Goal: Task Accomplishment & Management: Complete application form

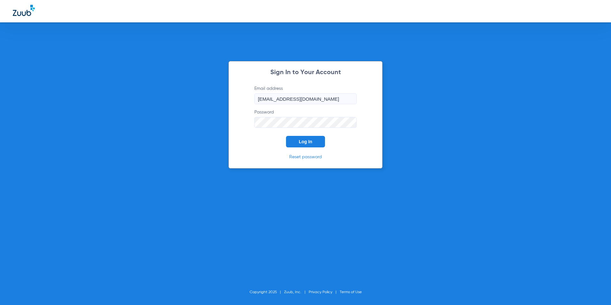
click at [303, 141] on span "Log In" at bounding box center [305, 141] width 13 height 5
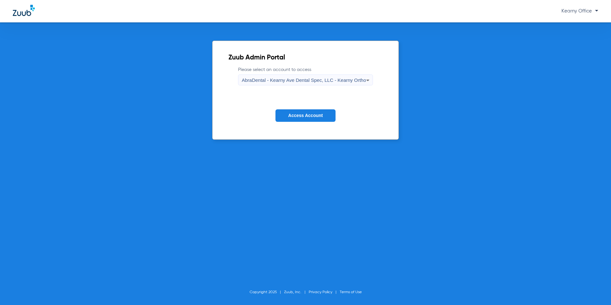
click at [340, 80] on span "AbraDental - Kearny Ave Dental Spec, LLC - Kearny Ortho" at bounding box center [304, 79] width 124 height 5
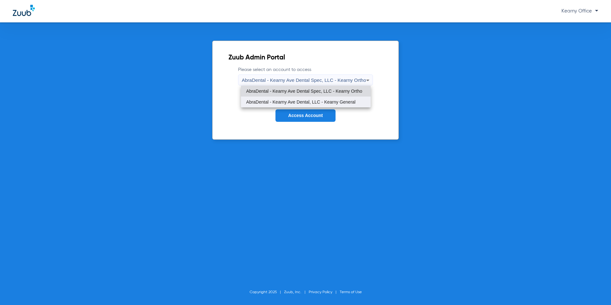
click at [339, 104] on span "AbraDental - Kearny Ave Dental, LLC - Kearny General" at bounding box center [300, 102] width 109 height 4
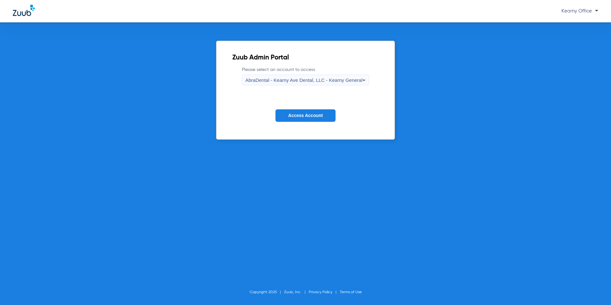
click at [329, 112] on button "Access Account" at bounding box center [306, 115] width 60 height 12
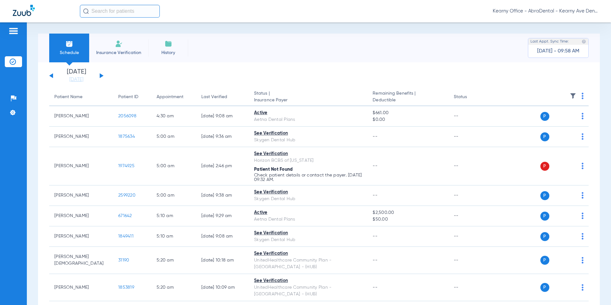
click at [119, 41] on img at bounding box center [119, 44] width 8 height 8
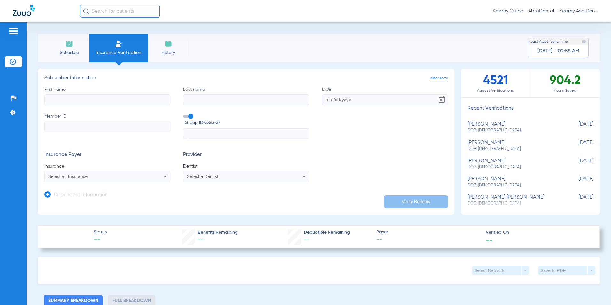
click at [70, 128] on input "Member ID" at bounding box center [107, 126] width 126 height 11
paste input "735727882"
type input "735727882"
click at [68, 100] on input "First name" at bounding box center [107, 99] width 126 height 11
type input "FARRAH"
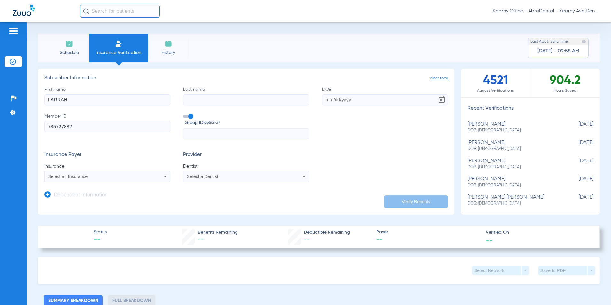
type input "ADLY"
type input "[DATE]"
type input "ADLY"
click at [139, 140] on form "First name [PERSON_NAME] Last name ADLY DOB [DEMOGRAPHIC_DATA] Member ID 735727…" at bounding box center [246, 134] width 404 height 96
click at [74, 178] on span "Select an Insurance" at bounding box center [68, 176] width 40 height 5
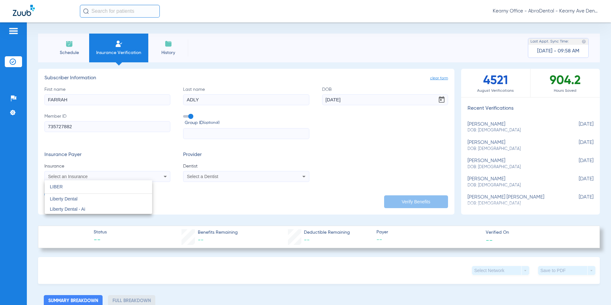
type input "LIBER"
click at [70, 194] on mat-option "LIBER close" at bounding box center [98, 186] width 107 height 13
click at [73, 198] on span "Liberty Dental" at bounding box center [63, 198] width 27 height 5
click at [218, 175] on div "Select a Dentist" at bounding box center [234, 176] width 95 height 4
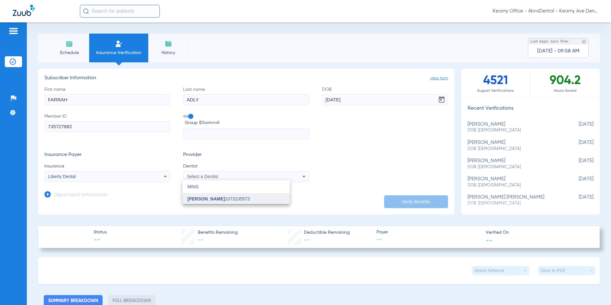
type input "MINS"
click at [208, 199] on span "[PERSON_NAME]" at bounding box center [206, 198] width 37 height 5
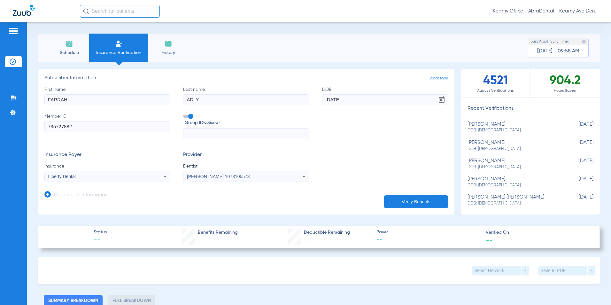
click at [415, 203] on button "Verify Benefits" at bounding box center [416, 201] width 64 height 13
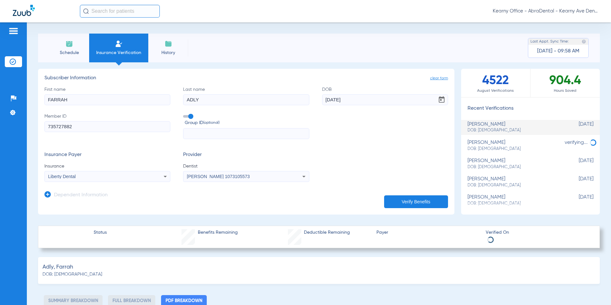
select select "page-width"
type input "1"
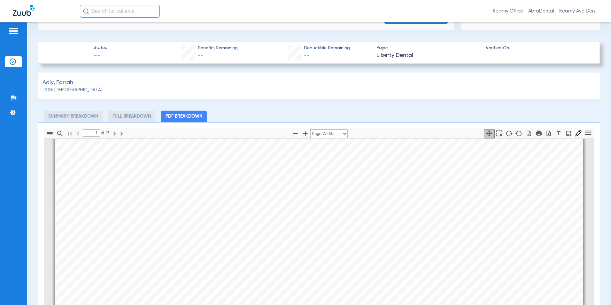
scroll to position [256, 0]
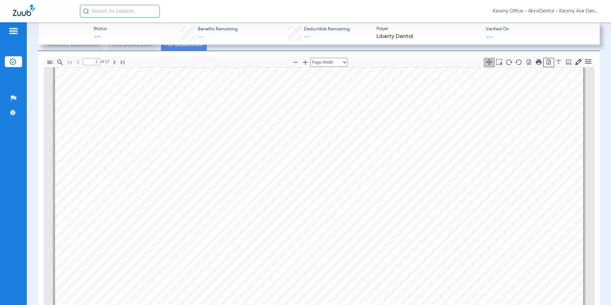
click at [547, 62] on icon "button" at bounding box center [549, 61] width 4 height 5
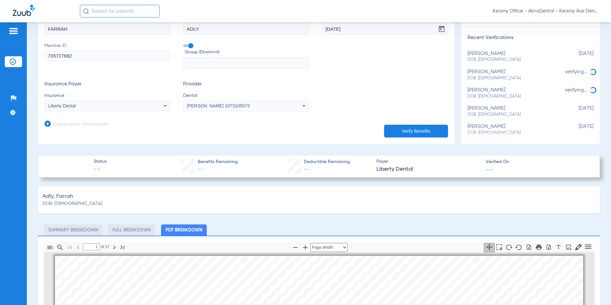
scroll to position [0, 0]
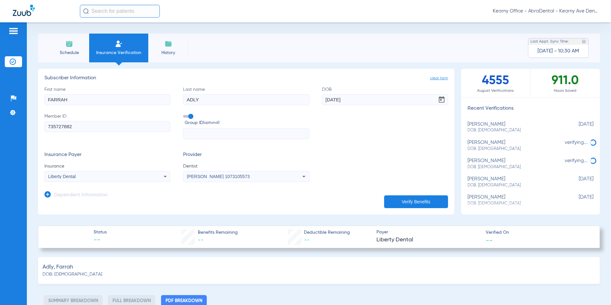
drag, startPoint x: 80, startPoint y: 129, endPoint x: 5, endPoint y: 139, distance: 75.1
click at [6, 139] on div "Patients Insurance Verification Setup Help Center Settings Schedule Insurance V…" at bounding box center [305, 174] width 611 height 305
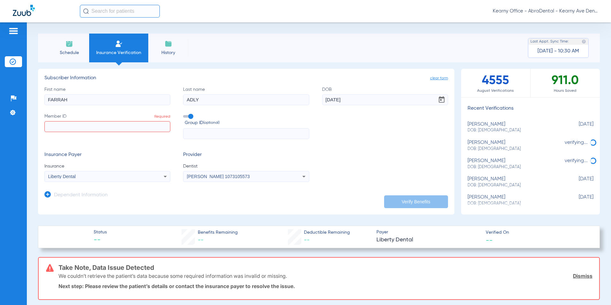
click at [69, 129] on input "Member ID Required" at bounding box center [107, 126] width 126 height 11
paste input "729210399"
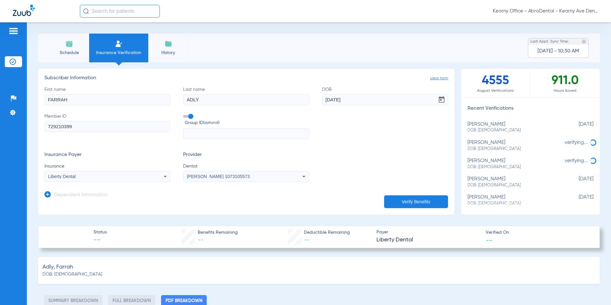
type input "729210399"
drag, startPoint x: 70, startPoint y: 99, endPoint x: -24, endPoint y: 113, distance: 95.1
click at [0, 113] on html "Kearny Office - AbraDental - Kearny Ave Dental, LLC - Kearny General Patients I…" at bounding box center [305, 152] width 611 height 305
type input "hana"
type input "[DATE]"
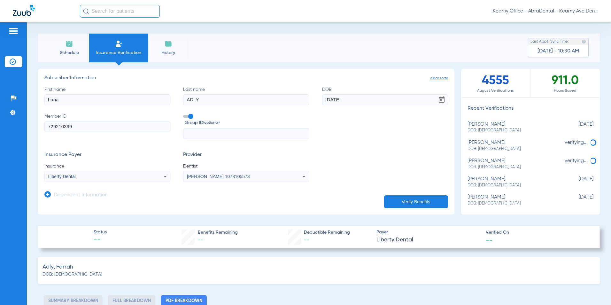
click at [389, 198] on button "Verify Benefits" at bounding box center [416, 201] width 64 height 13
select select "page-width"
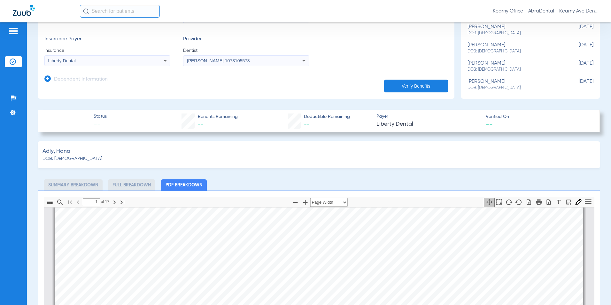
scroll to position [192, 0]
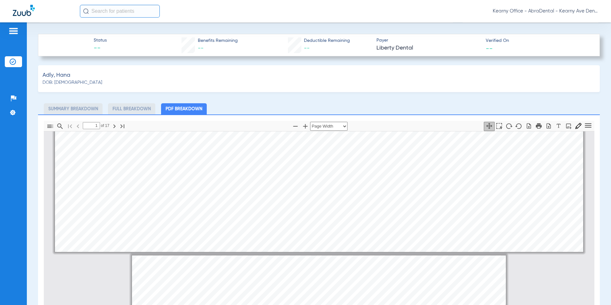
type input "2"
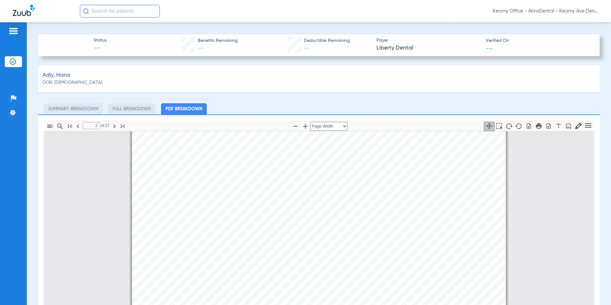
scroll to position [483, 0]
click at [546, 126] on icon "button" at bounding box center [549, 126] width 6 height 6
click at [390, 104] on ul "Summary Breakdown Full Breakdown PDF Breakdown" at bounding box center [319, 108] width 562 height 11
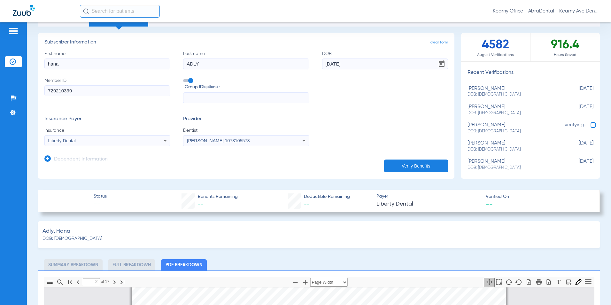
scroll to position [0, 0]
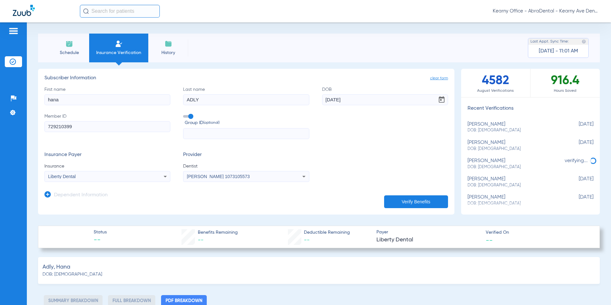
drag, startPoint x: 20, startPoint y: 126, endPoint x: -6, endPoint y: 126, distance: 26.2
click at [0, 126] on html "Kearny Office - AbraDental - Kearny Ave Dental, LLC - Kearny General Patients I…" at bounding box center [305, 152] width 611 height 305
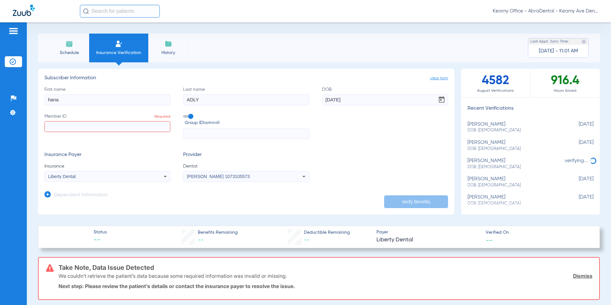
paste input "3HZN25965060"
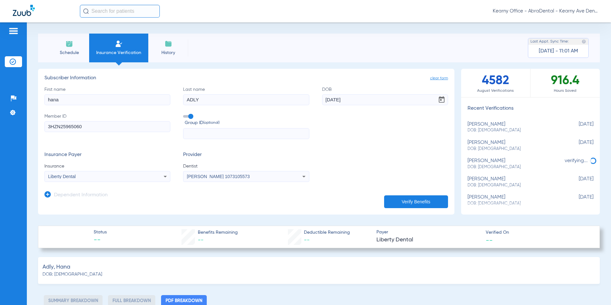
type input "3HZN25965060"
click at [234, 139] on input "text" at bounding box center [246, 133] width 126 height 11
paste input "0157O00000"
type input "0157O00000"
drag, startPoint x: 73, startPoint y: 102, endPoint x: 29, endPoint y: 102, distance: 44.1
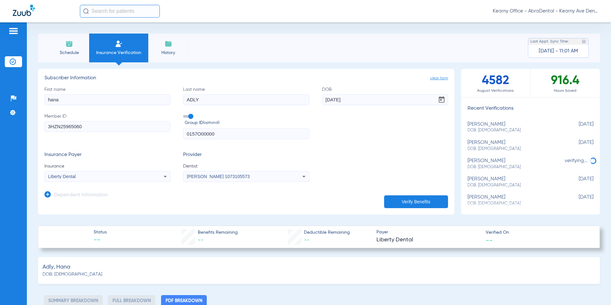
click at [29, 102] on div "Schedule Insurance Verification History Last Appt. Sync Time: [DATE] - 11:01 AM…" at bounding box center [319, 163] width 584 height 283
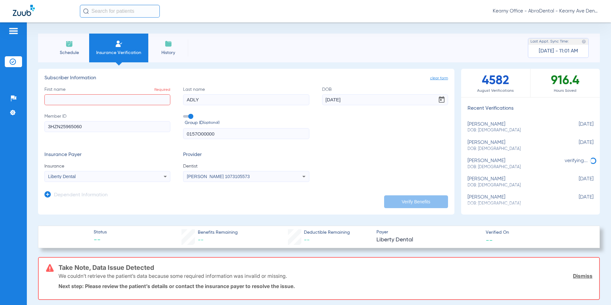
drag, startPoint x: 207, startPoint y: 97, endPoint x: 122, endPoint y: 98, distance: 85.1
click at [122, 98] on div "First name Required Last name ADLY DOB [DEMOGRAPHIC_DATA] Member ID 3HZN2596506…" at bounding box center [246, 112] width 404 height 53
drag, startPoint x: 253, startPoint y: 103, endPoint x: 208, endPoint y: 101, distance: 45.4
click at [220, 103] on div "First name Required Last name Required DOB [DEMOGRAPHIC_DATA] Member ID 3HZN259…" at bounding box center [246, 112] width 404 height 53
click at [46, 196] on icon at bounding box center [47, 194] width 6 height 6
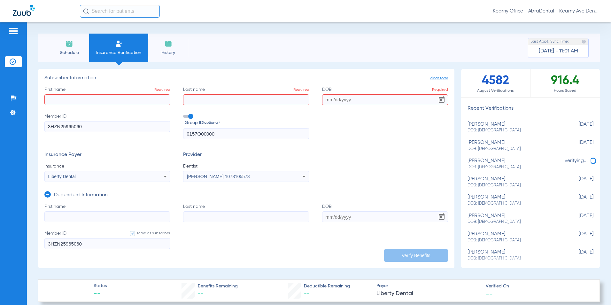
click at [67, 217] on input "First name" at bounding box center [107, 216] width 126 height 11
paste input "[PERSON_NAME]"
type input "[PERSON_NAME]"
drag, startPoint x: 87, startPoint y: 214, endPoint x: 1, endPoint y: 214, distance: 86.3
click at [0, 214] on html "Kearny Office - AbraDental - Kearny Ave Dental, LLC - Kearny General Patients I…" at bounding box center [305, 152] width 611 height 305
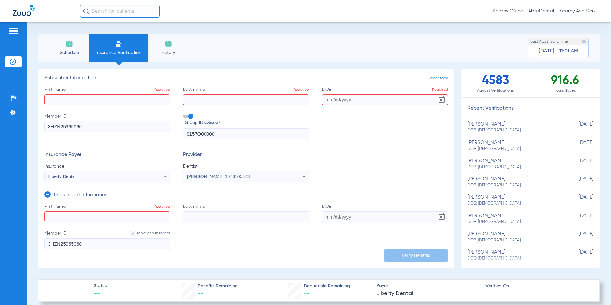
click at [47, 195] on icon at bounding box center [47, 194] width 6 height 6
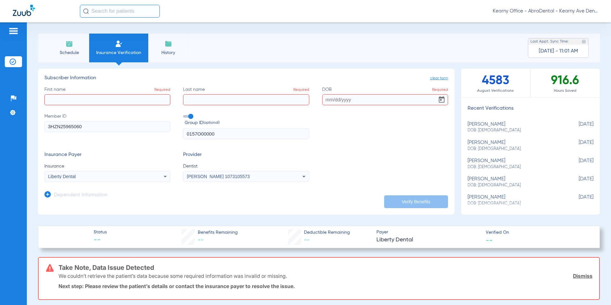
click at [60, 105] on div "First name Required Last name Required DOB Required Member ID 3HZN25965060 Grou…" at bounding box center [246, 112] width 404 height 53
click at [62, 101] on input "First name Required" at bounding box center [107, 99] width 126 height 11
paste input "[PERSON_NAME]"
type input "[PERSON_NAME]"
click at [223, 98] on input "Last name Required" at bounding box center [246, 99] width 126 height 11
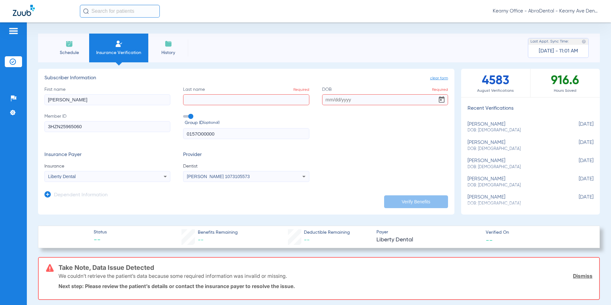
paste input "FANTIN"
type input "FANTIN"
click at [326, 105] on input "DOB Required" at bounding box center [385, 99] width 126 height 11
paste input "X-Ray %"
type input "X-Ray %"
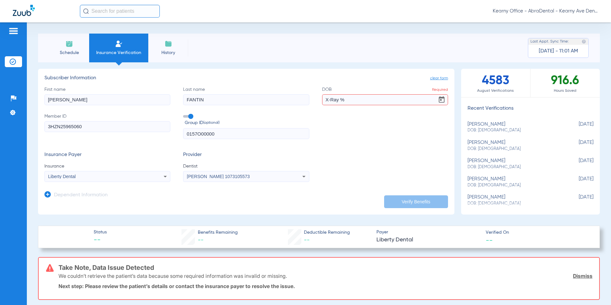
drag, startPoint x: 340, startPoint y: 97, endPoint x: 185, endPoint y: 88, distance: 156.0
click at [197, 89] on div "First name [PERSON_NAME] Last name [PERSON_NAME] DOB Required X-Ray % Member ID…" at bounding box center [246, 112] width 404 height 53
click at [359, 95] on input "DOB Required" at bounding box center [385, 99] width 126 height 11
paste input "[DATE]"
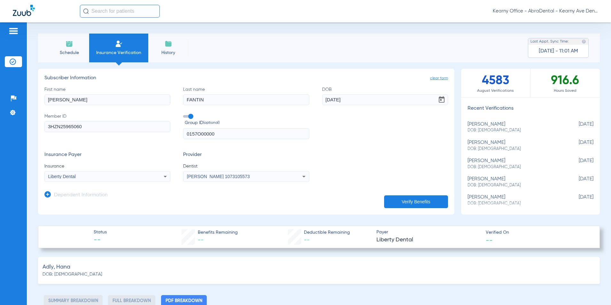
type input "[DATE]"
click at [125, 176] on div "Liberty Dental" at bounding box center [95, 176] width 95 height 4
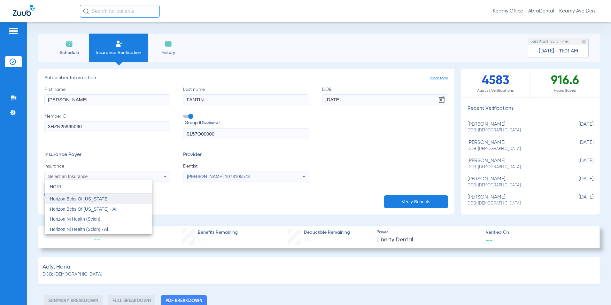
type input "HORI"
click at [109, 199] on mat-option "Horizon Bcbs Of [US_STATE]" at bounding box center [98, 199] width 107 height 10
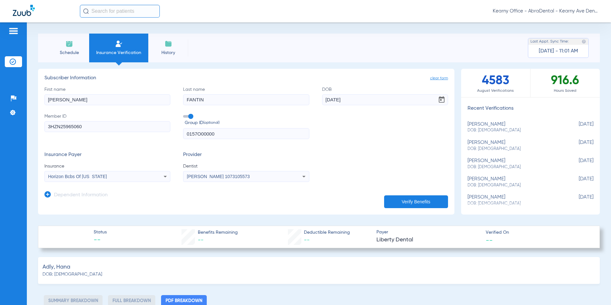
click at [212, 179] on span "[PERSON_NAME] 1073105573" at bounding box center [218, 176] width 63 height 5
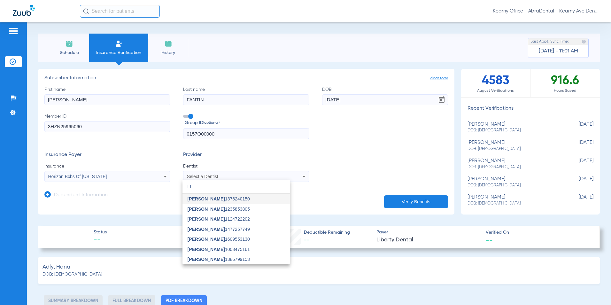
type input "L"
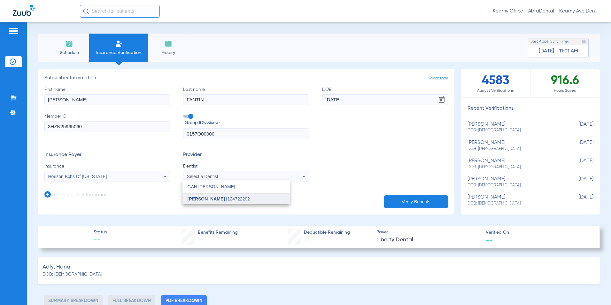
type input "GAN [PERSON_NAME]"
click at [209, 199] on span "[PERSON_NAME] 1124722202" at bounding box center [219, 199] width 62 height 4
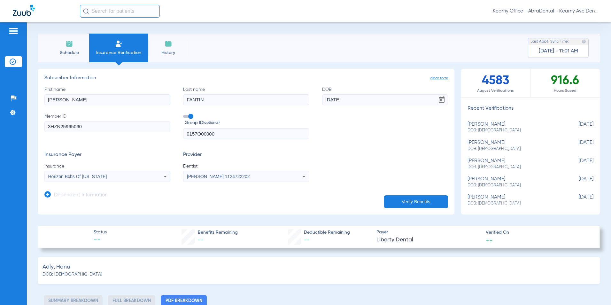
click at [395, 197] on button "Verify Benefits" at bounding box center [416, 201] width 64 height 13
select select "page-width"
type input "1"
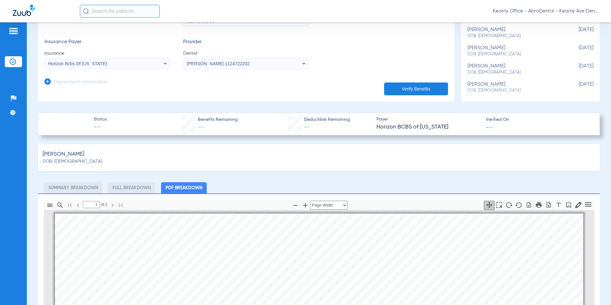
scroll to position [96, 0]
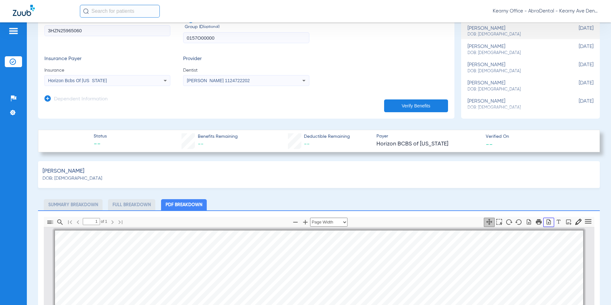
click at [546, 222] on icon "button" at bounding box center [549, 222] width 6 height 6
click at [330, 104] on app-dependent-form "Dependent Information" at bounding box center [246, 96] width 404 height 21
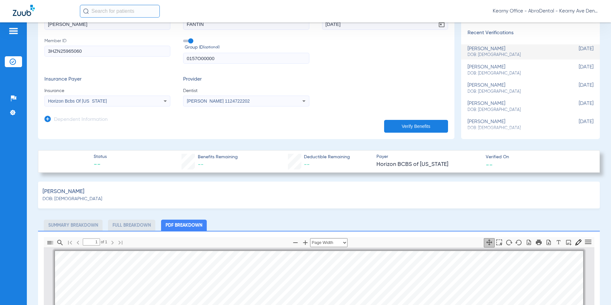
scroll to position [64, 0]
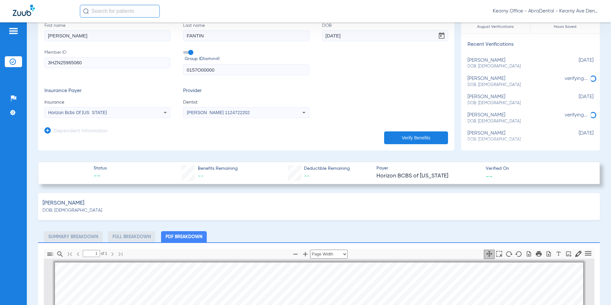
click at [382, 85] on form "First name [PERSON_NAME] Last name [PERSON_NAME] DOB [DEMOGRAPHIC_DATA] Member …" at bounding box center [246, 70] width 404 height 96
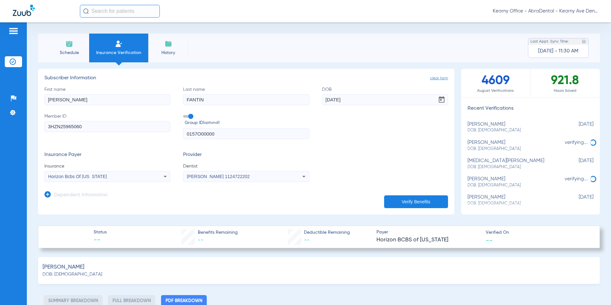
drag, startPoint x: 90, startPoint y: 132, endPoint x: -98, endPoint y: 125, distance: 188.7
click at [0, 125] on html "Kearny Office - AbraDental - Kearny Ave Dental, LLC - Kearny General Patients I…" at bounding box center [305, 152] width 611 height 305
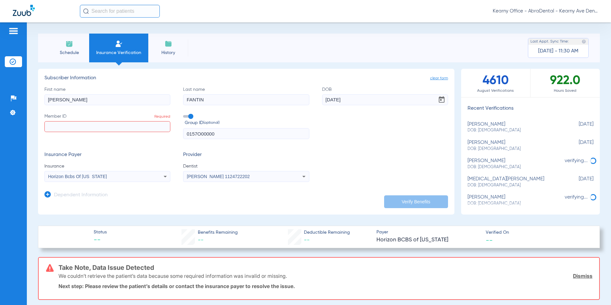
paste input "233138238520-01"
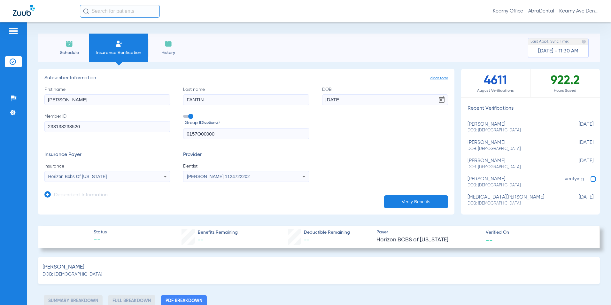
type input "233138238520"
drag, startPoint x: 68, startPoint y: 101, endPoint x: -8, endPoint y: 101, distance: 75.5
click at [0, 101] on html "Kearny Office - AbraDental - Kearny Ave Dental, LLC - Kearny General Patients I…" at bounding box center [305, 152] width 611 height 305
drag, startPoint x: 98, startPoint y: 102, endPoint x: 2, endPoint y: 98, distance: 96.3
click at [2, 98] on div "Patients Insurance Verification Setup Help Center Settings Schedule Insurance V…" at bounding box center [305, 174] width 611 height 305
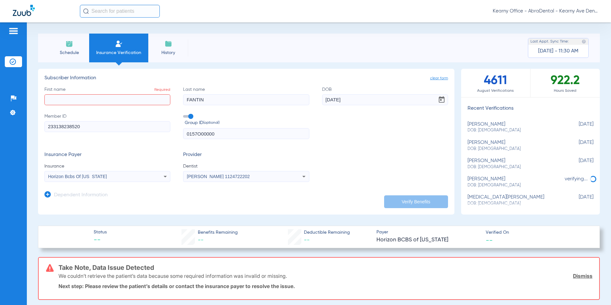
paste input "CRISTIAN"
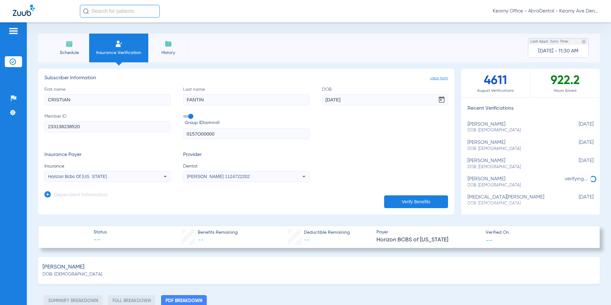
type input "CRISTIAN"
drag, startPoint x: 214, startPoint y: 101, endPoint x: 71, endPoint y: 104, distance: 142.9
click at [72, 104] on div "First name [PERSON_NAME] Last name [PERSON_NAME] DOB [DEMOGRAPHIC_DATA] Member …" at bounding box center [246, 112] width 404 height 53
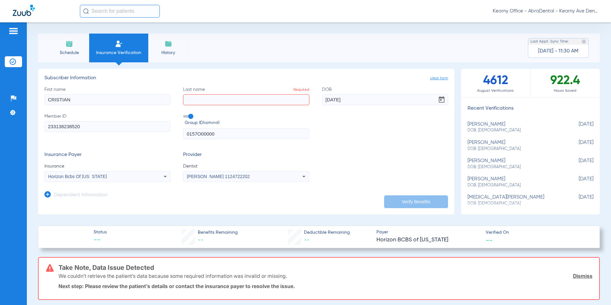
paste input "GANAN"
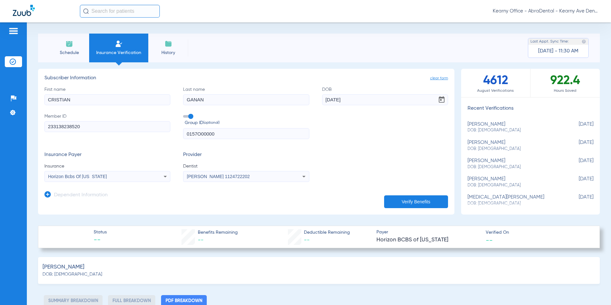
type input "GANAN"
drag, startPoint x: 341, startPoint y: 98, endPoint x: 312, endPoint y: 104, distance: 29.2
click at [303, 104] on div "First name [PERSON_NAME] Last name [PERSON_NAME] DOB [DEMOGRAPHIC_DATA] Member …" at bounding box center [246, 112] width 404 height 53
drag, startPoint x: 371, startPoint y: 101, endPoint x: 298, endPoint y: 104, distance: 72.3
click at [298, 104] on div "First name [PERSON_NAME] Last name [PERSON_NAME] DOB [DEMOGRAPHIC_DATA] Member …" at bounding box center [246, 112] width 404 height 53
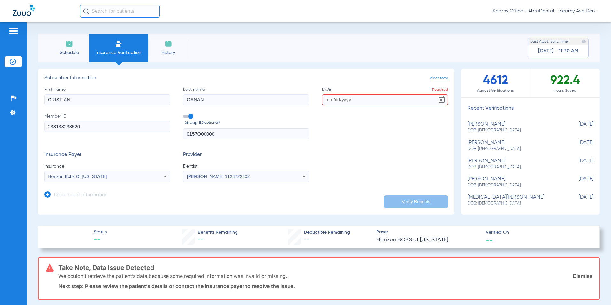
click at [347, 99] on input "DOB Required" at bounding box center [385, 99] width 126 height 11
paste input "[DATE]"
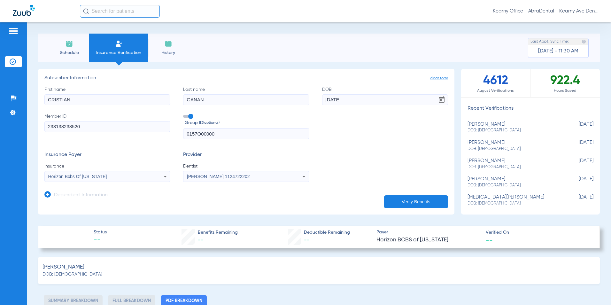
type input "[DATE]"
click at [88, 183] on app-dependent-form "Dependent Information" at bounding box center [246, 192] width 404 height 21
click at [88, 179] on span "Horizon Bcbs Of [US_STATE]" at bounding box center [77, 176] width 59 height 5
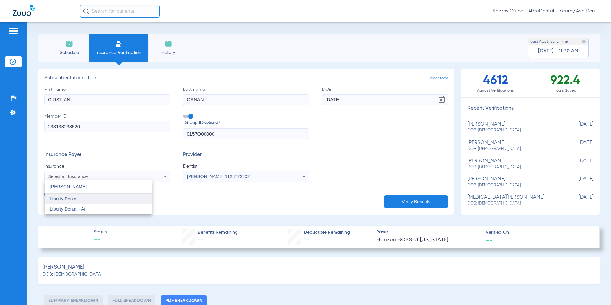
type input "[PERSON_NAME]"
click at [94, 199] on mat-option "Liberty Dental" at bounding box center [98, 199] width 107 height 10
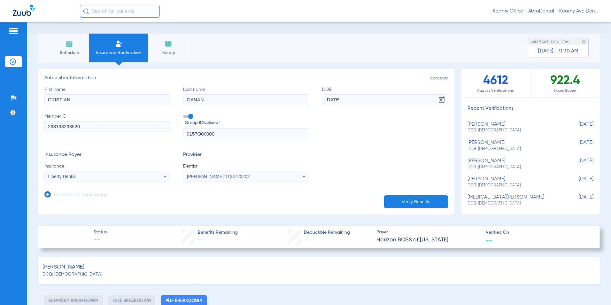
click at [214, 179] on span "[PERSON_NAME] 1124722202" at bounding box center [218, 176] width 63 height 5
type input "MINSUK"
click at [202, 199] on span "[PERSON_NAME]" at bounding box center [206, 198] width 37 height 5
click at [389, 194] on app-dependent-form "Dependent Information" at bounding box center [246, 192] width 404 height 21
click at [395, 200] on button "Verify Benefits" at bounding box center [416, 201] width 64 height 13
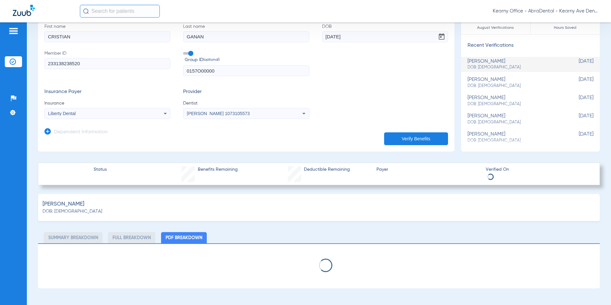
scroll to position [64, 0]
select select "page-width"
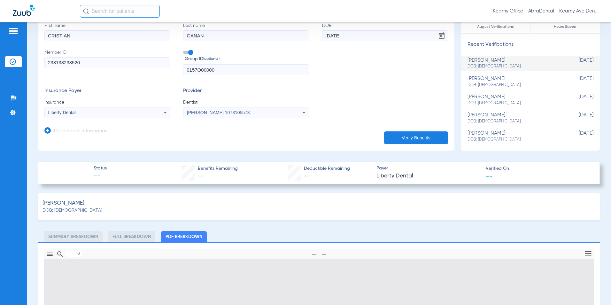
type input "1"
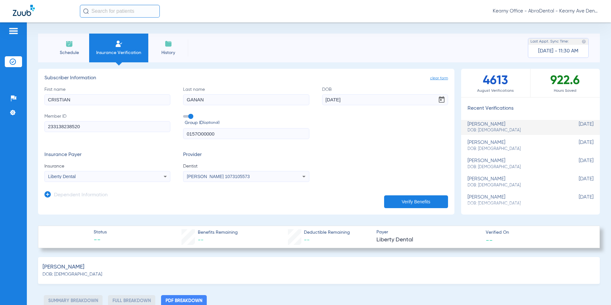
scroll to position [32, 0]
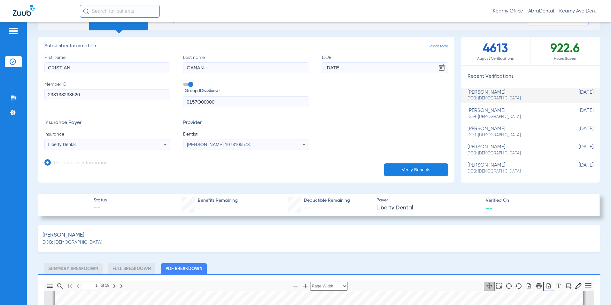
click at [547, 286] on icon "button" at bounding box center [549, 285] width 4 height 5
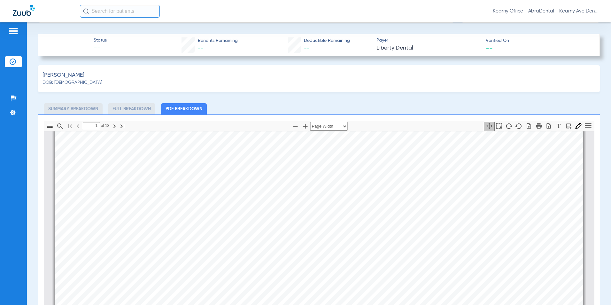
scroll to position [0, 0]
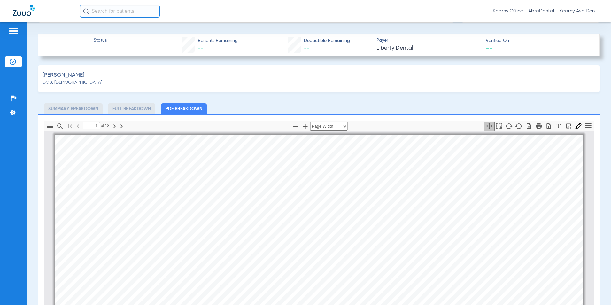
click at [242, 114] on app-breakdown-container "Summary Breakdown Full Breakdown PDF Breakdown Thumbnails Document Outline Atta…" at bounding box center [319, 267] width 562 height 328
drag, startPoint x: 434, startPoint y: 78, endPoint x: 331, endPoint y: 116, distance: 110.3
click at [432, 78] on div "[PERSON_NAME]: [DEMOGRAPHIC_DATA]" at bounding box center [319, 78] width 562 height 27
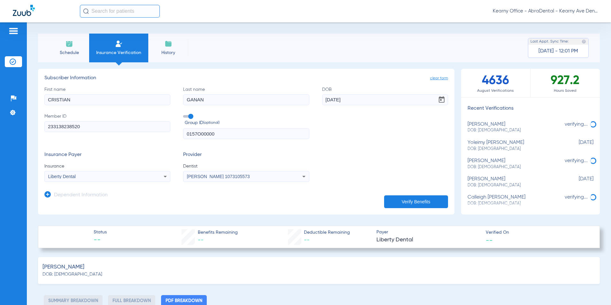
drag, startPoint x: 92, startPoint y: 126, endPoint x: -24, endPoint y: 135, distance: 116.1
click at [0, 135] on html "Kearny Office - AbraDental - Kearny Ave Dental, LLC - Kearny General Patients I…" at bounding box center [305, 152] width 611 height 305
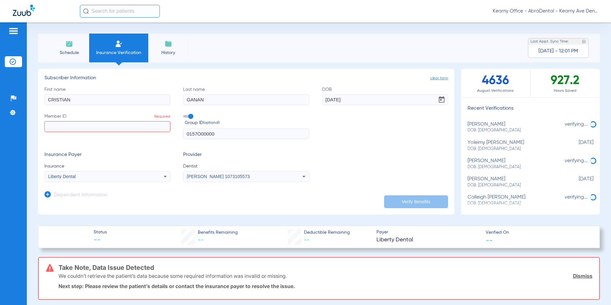
paste input "1012367"
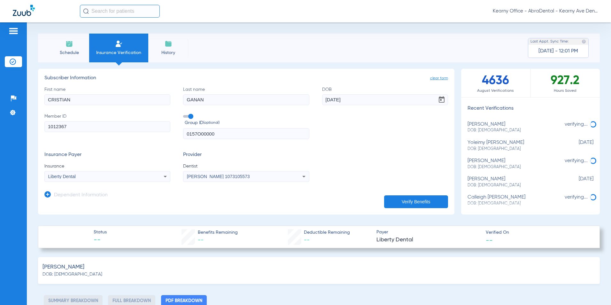
type input "1012367"
drag, startPoint x: 152, startPoint y: 137, endPoint x: 137, endPoint y: 138, distance: 14.7
click at [149, 137] on div "First name [PERSON_NAME] Last name [PERSON_NAME] DOB [DEMOGRAPHIC_DATA] Member …" at bounding box center [246, 112] width 404 height 53
drag, startPoint x: 57, startPoint y: 100, endPoint x: 41, endPoint y: 99, distance: 16.1
click at [7, 101] on div "Patients Insurance Verification Setup Help Center Settings Schedule Insurance V…" at bounding box center [305, 174] width 611 height 305
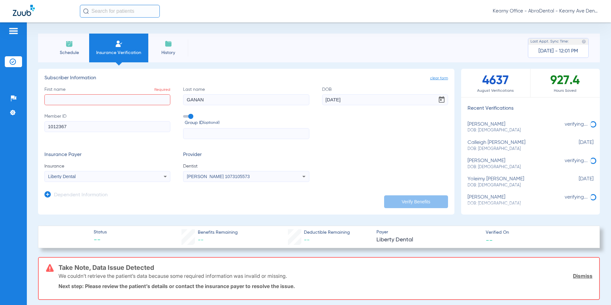
paste input "[PERSON_NAME]"
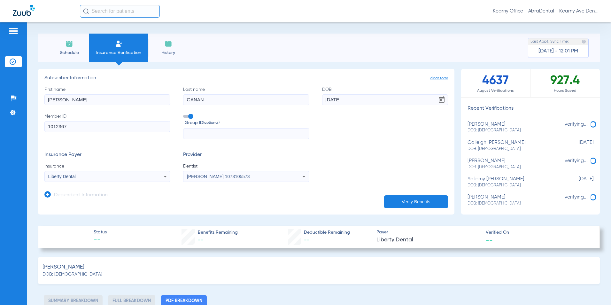
type input "[PERSON_NAME]"
drag, startPoint x: 228, startPoint y: 99, endPoint x: 82, endPoint y: 96, distance: 146.5
click at [88, 98] on div "First name [PERSON_NAME] Last name [PERSON_NAME] DOB [DEMOGRAPHIC_DATA] Member …" at bounding box center [246, 112] width 404 height 53
type input "[PERSON_NAME]"
type input "[DATE]"
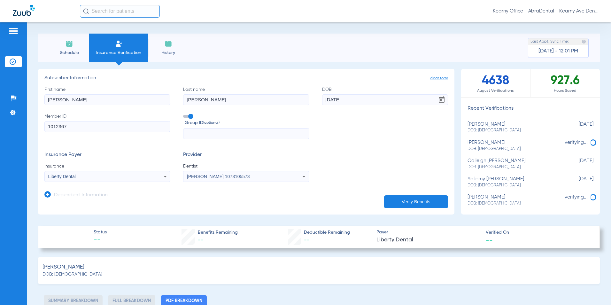
click at [404, 204] on button "Verify Benefits" at bounding box center [416, 201] width 64 height 13
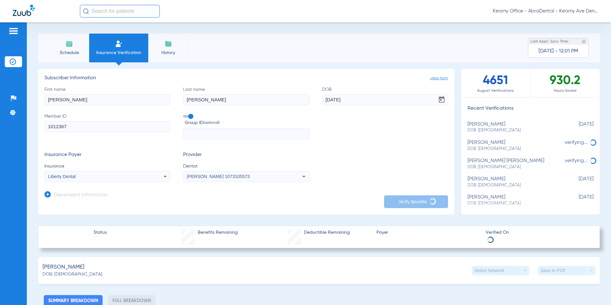
type input "[PERSON_NAME]"
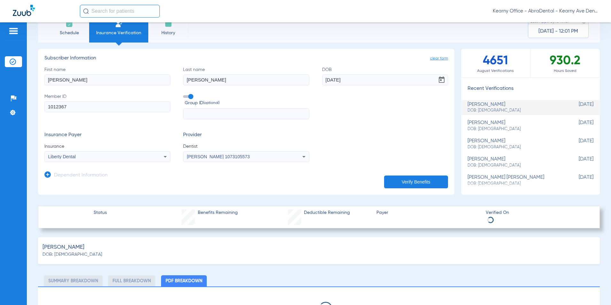
select select "page-width"
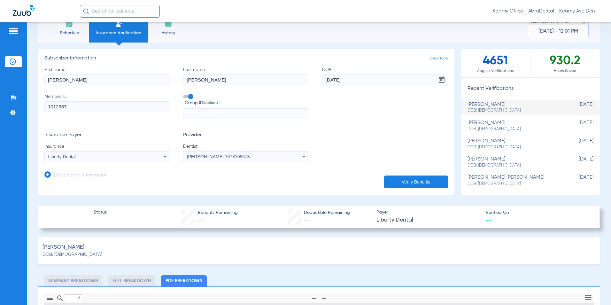
scroll to position [63, 0]
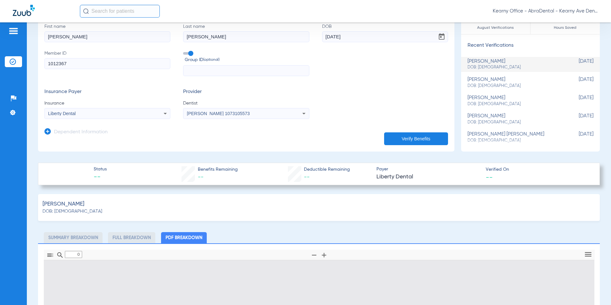
type input "1"
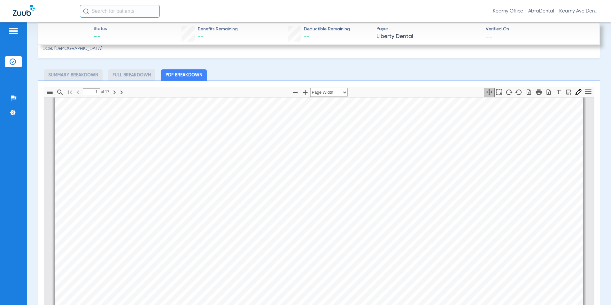
scroll to position [223, 0]
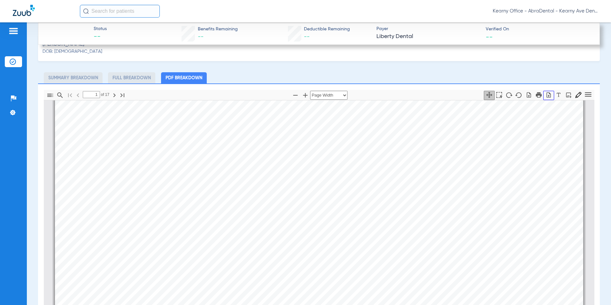
click at [547, 94] on icon "button" at bounding box center [549, 94] width 4 height 5
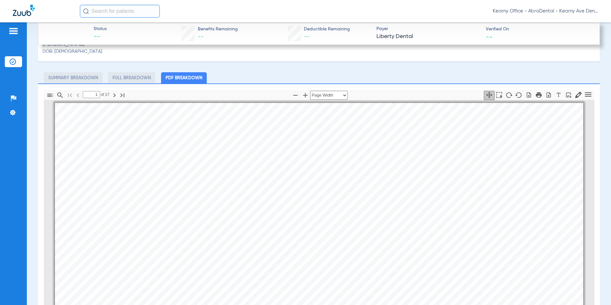
scroll to position [0, 0]
click at [407, 88] on div "Thumbnails Document Outline Attachments Layers Current Outline Item 1 of ⁨17⁩ A…" at bounding box center [319, 241] width 562 height 317
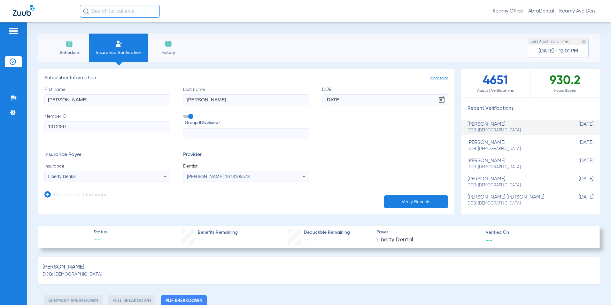
drag, startPoint x: 75, startPoint y: 132, endPoint x: -81, endPoint y: 140, distance: 156.2
click at [0, 140] on html "Kearny Office - AbraDental - Kearny Ave Dental, LLC - Kearny General Patients I…" at bounding box center [305, 152] width 611 height 305
